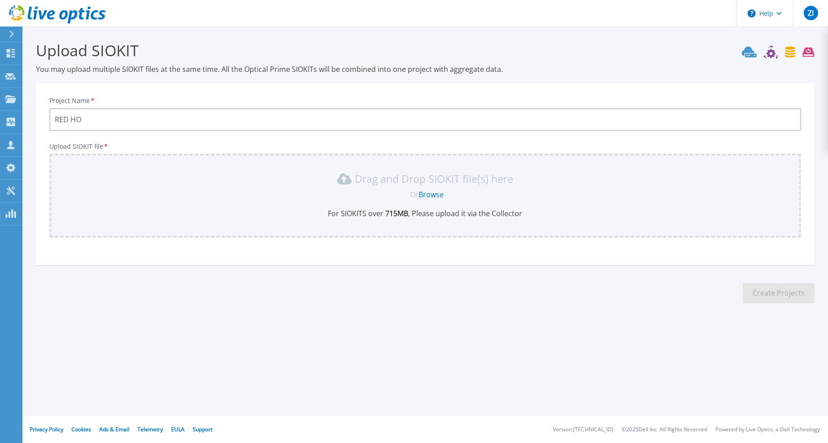
scroll to position [1097, 0]
click at [11, 52] on icon at bounding box center [10, 53] width 11 height 9
click at [145, 86] on div "Project Name * RED HO Upload SIOKIT file * Drag and Drop SIOKIT file(s) here Or…" at bounding box center [425, 174] width 779 height 182
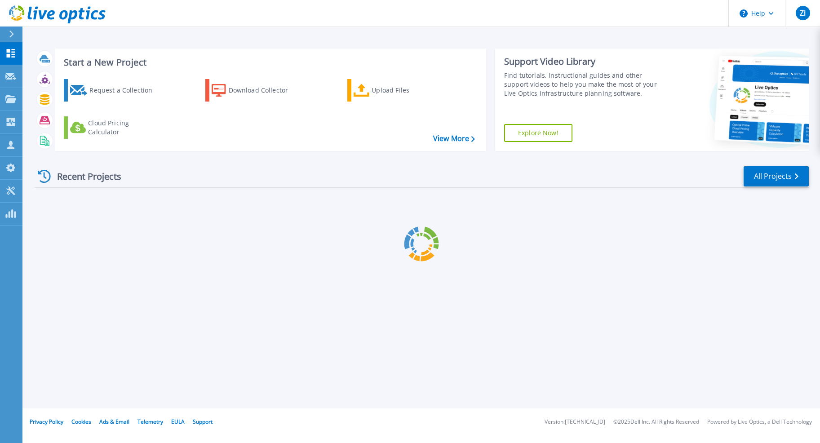
scroll to position [1097, 0]
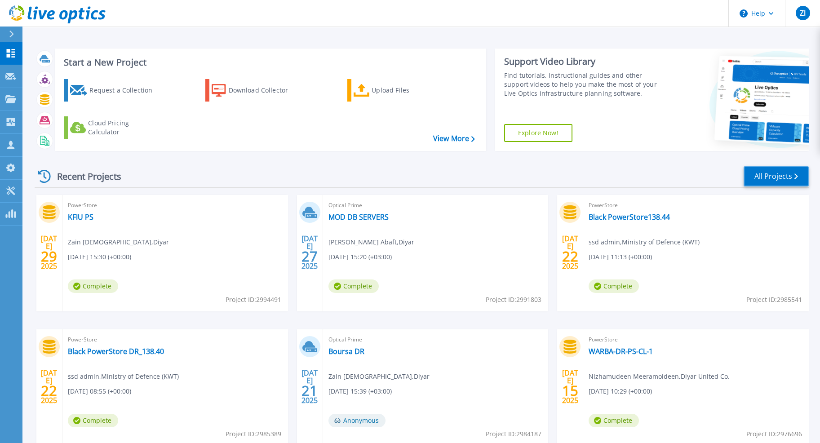
click at [784, 172] on link "All Projects" at bounding box center [775, 176] width 65 height 20
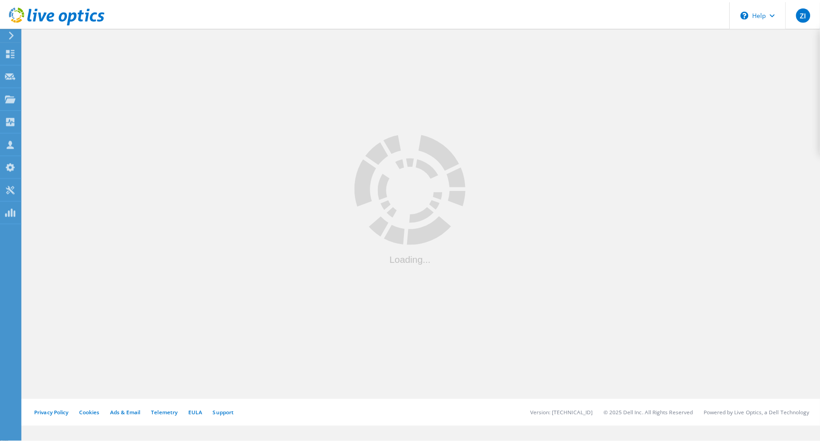
scroll to position [1095, 0]
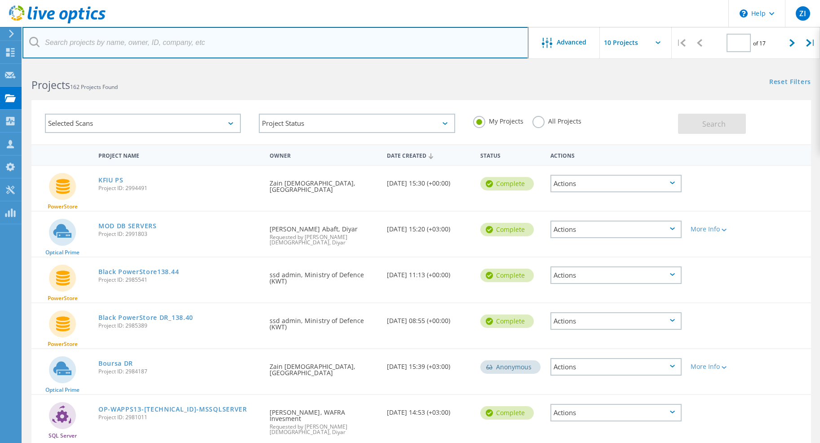
type input "1"
click at [213, 41] on input "text" at bounding box center [275, 42] width 506 height 31
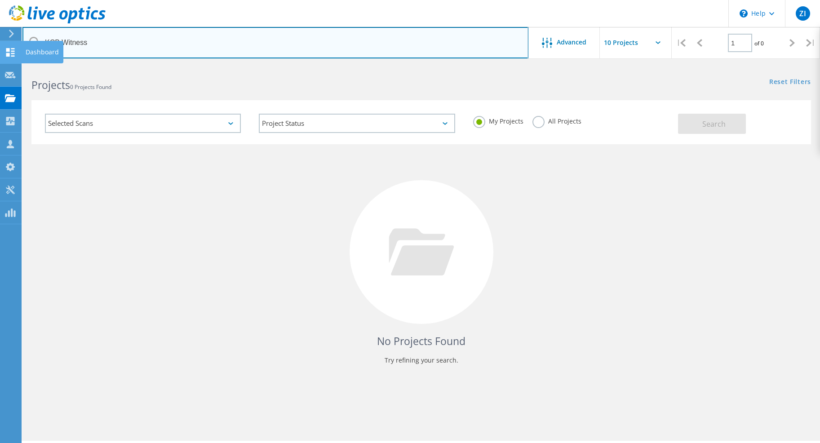
drag, startPoint x: 92, startPoint y: 45, endPoint x: 2, endPoint y: 55, distance: 90.4
click at [2, 65] on div "\n Help Explore Helpful Articles Contact Support ZI Channel Partner Zain Islam …" at bounding box center [410, 266] width 820 height 402
click at [104, 44] on input "KCB Witness" at bounding box center [275, 42] width 506 height 31
type input "KCB"
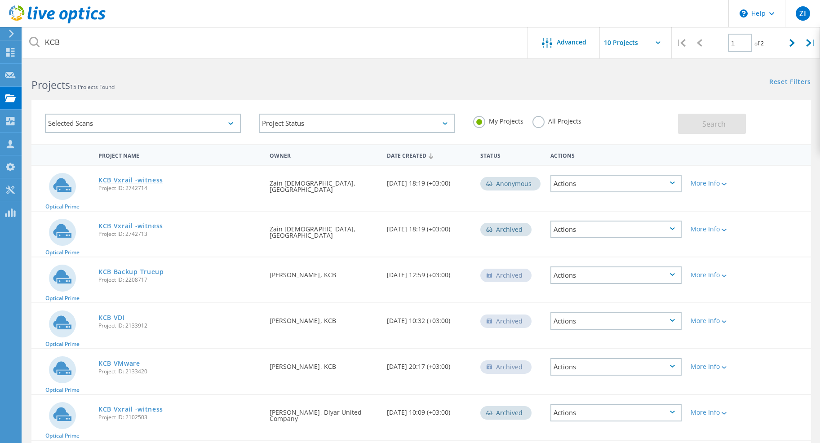
click at [149, 177] on link "KCB Vxrail -witness" at bounding box center [130, 180] width 65 height 6
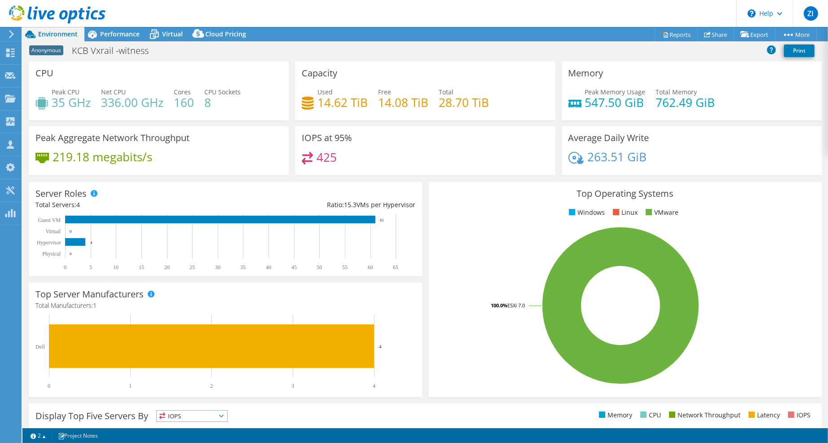
scroll to position [1095, 0]
